Goal: Information Seeking & Learning: Learn about a topic

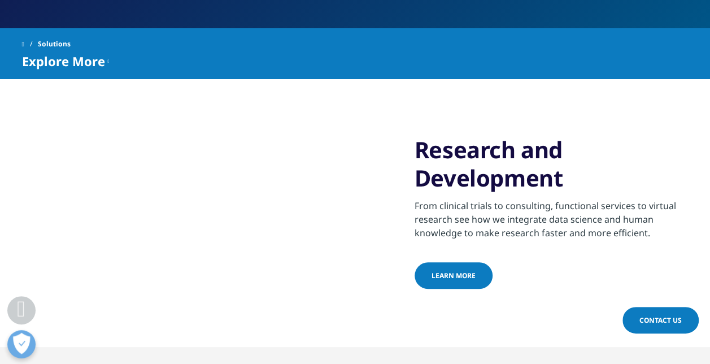
scroll to position [250, 0]
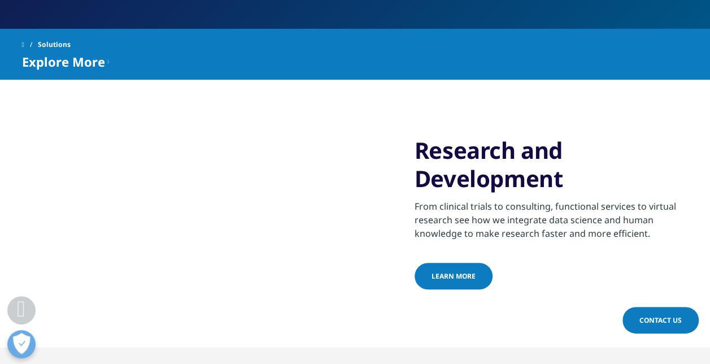
click at [441, 276] on span "Learn more" at bounding box center [454, 276] width 44 height 10
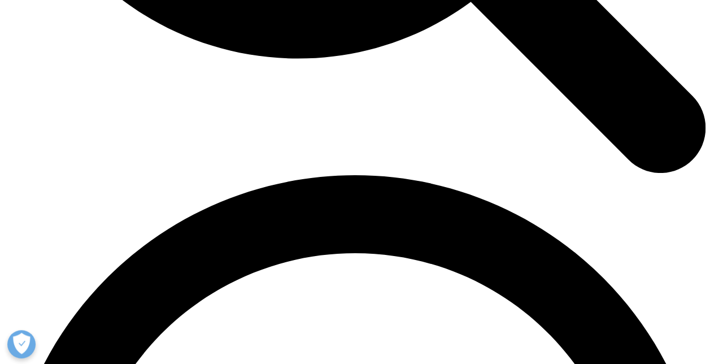
scroll to position [1249, 0]
